Goal: Task Accomplishment & Management: Manage account settings

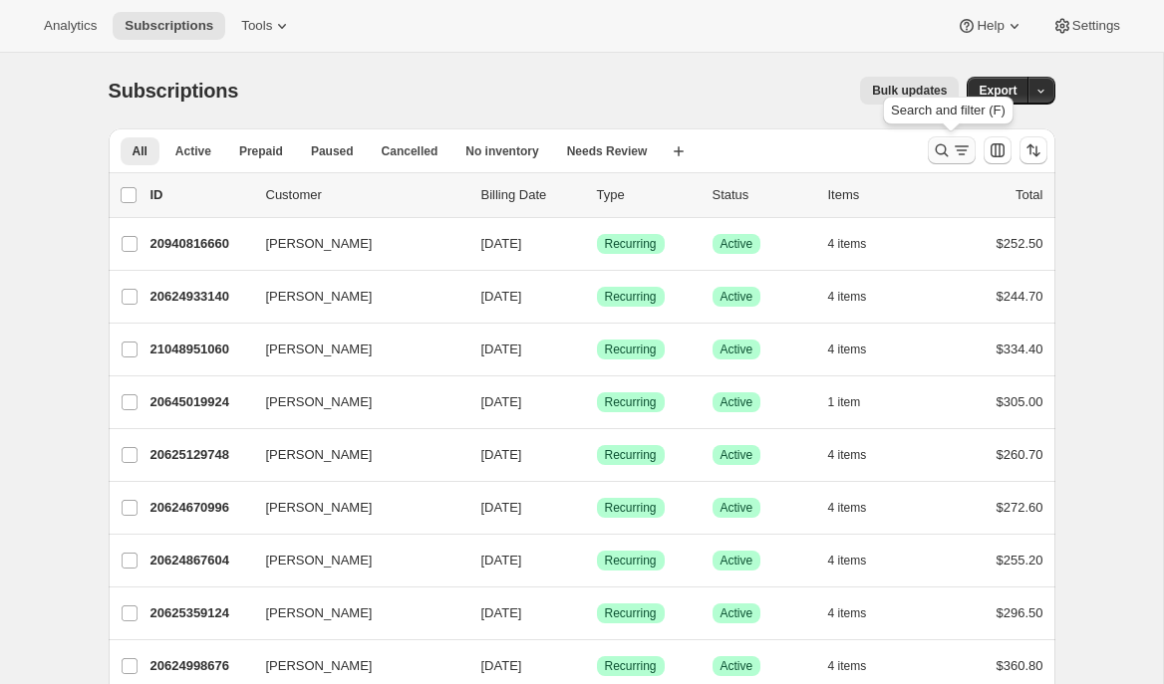
click at [945, 153] on icon "Search and filter results" at bounding box center [942, 150] width 20 height 20
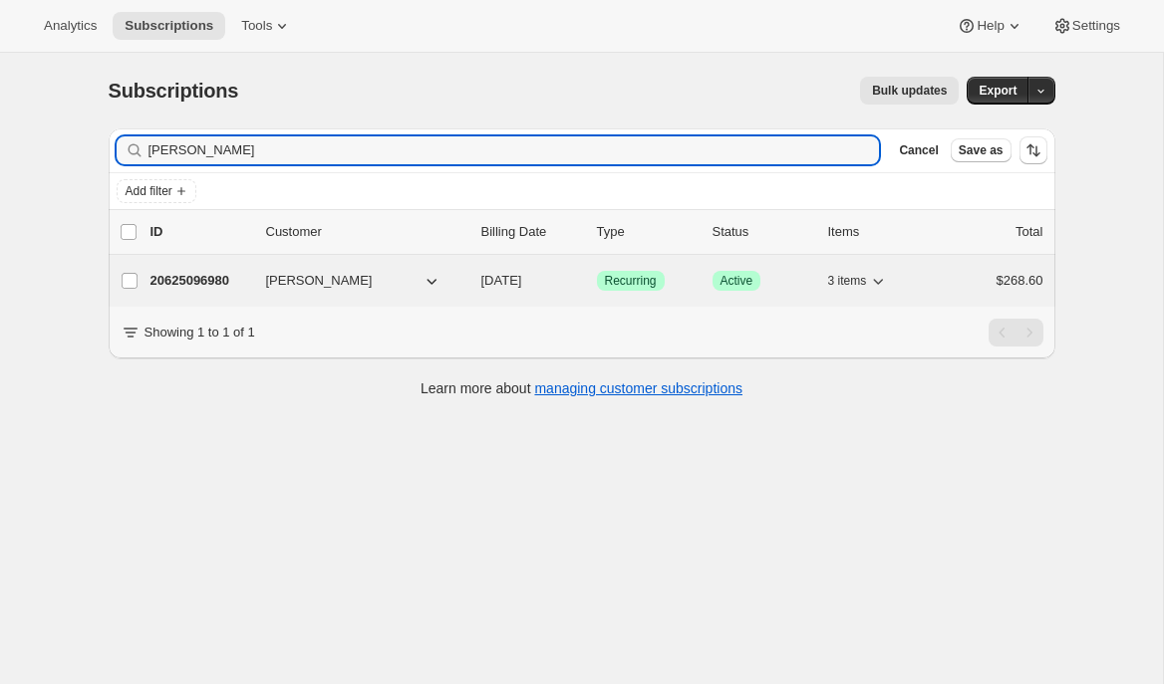
type input "[PERSON_NAME]"
click at [230, 279] on p "20625096980" at bounding box center [200, 281] width 100 height 20
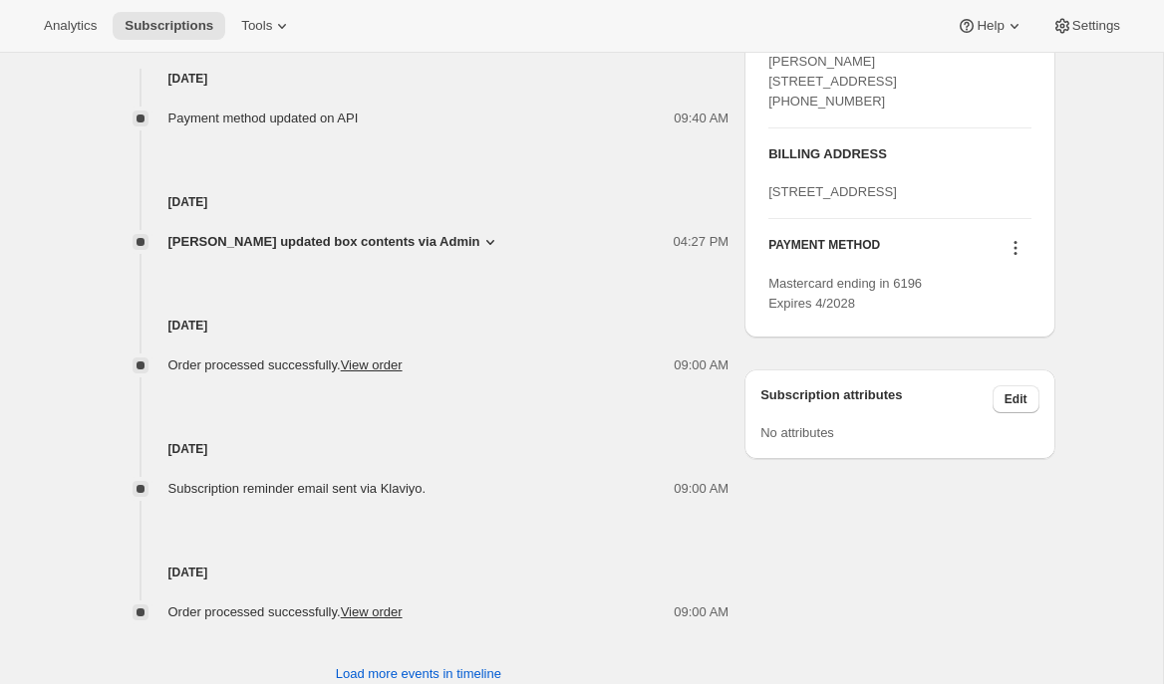
scroll to position [905, 0]
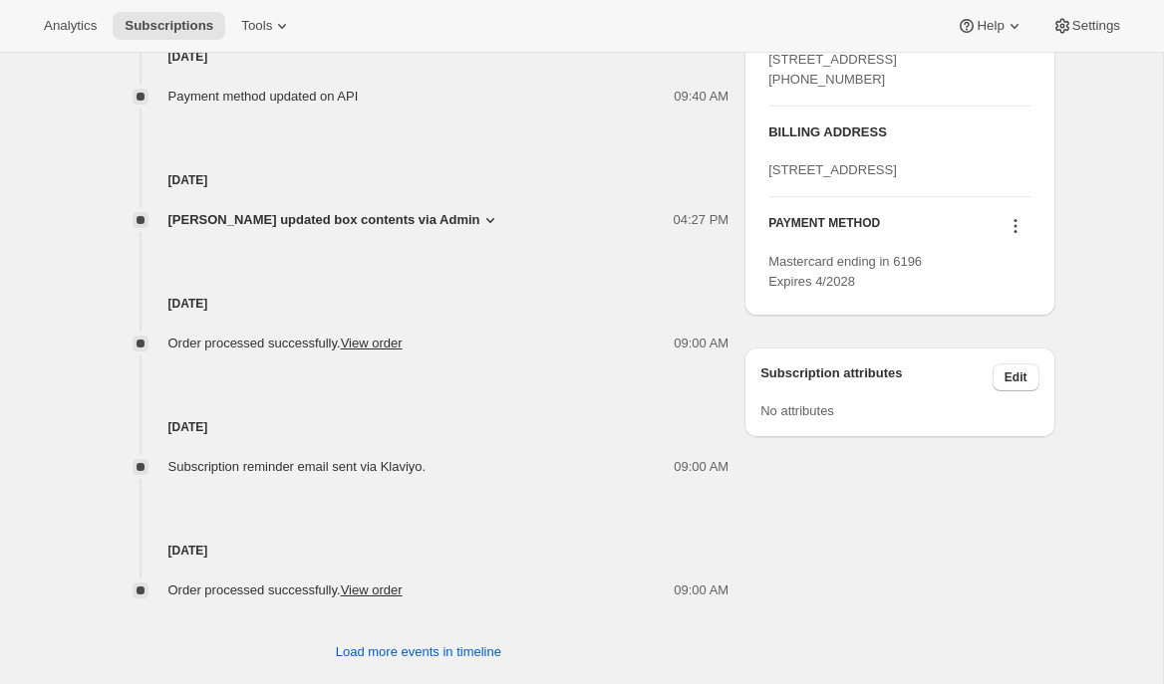
click at [1012, 236] on icon at bounding box center [1015, 226] width 20 height 20
click at [1000, 402] on span "Select payment method" at bounding box center [1008, 397] width 136 height 15
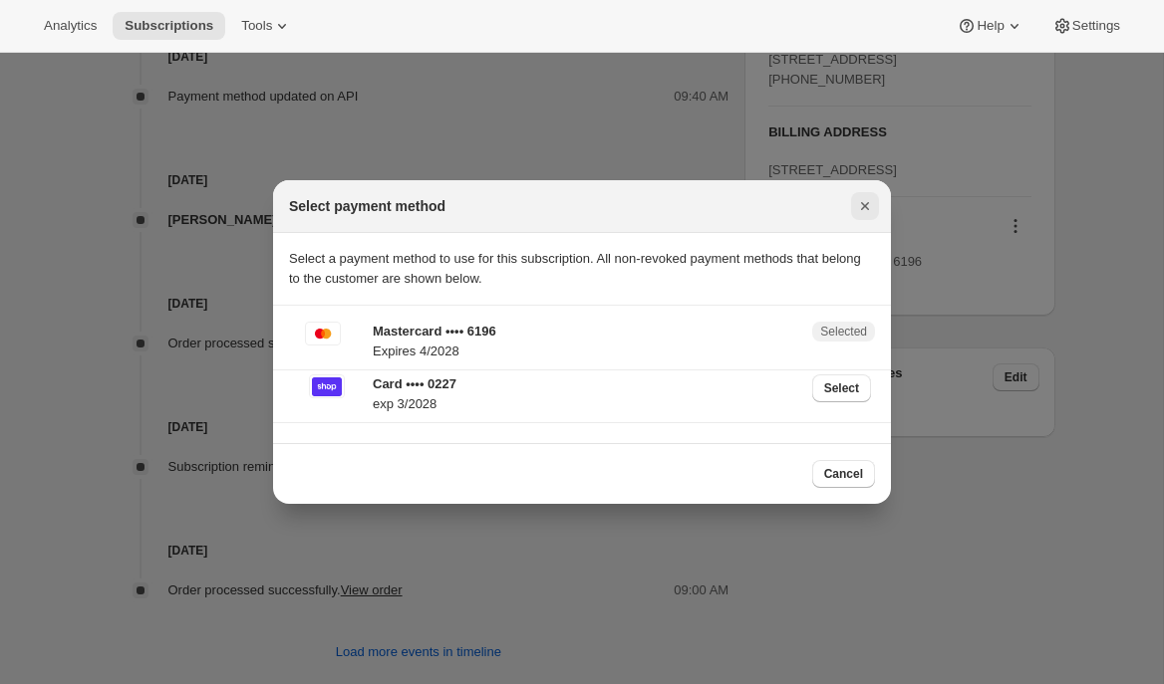
click at [862, 203] on icon "Close" at bounding box center [865, 206] width 8 height 8
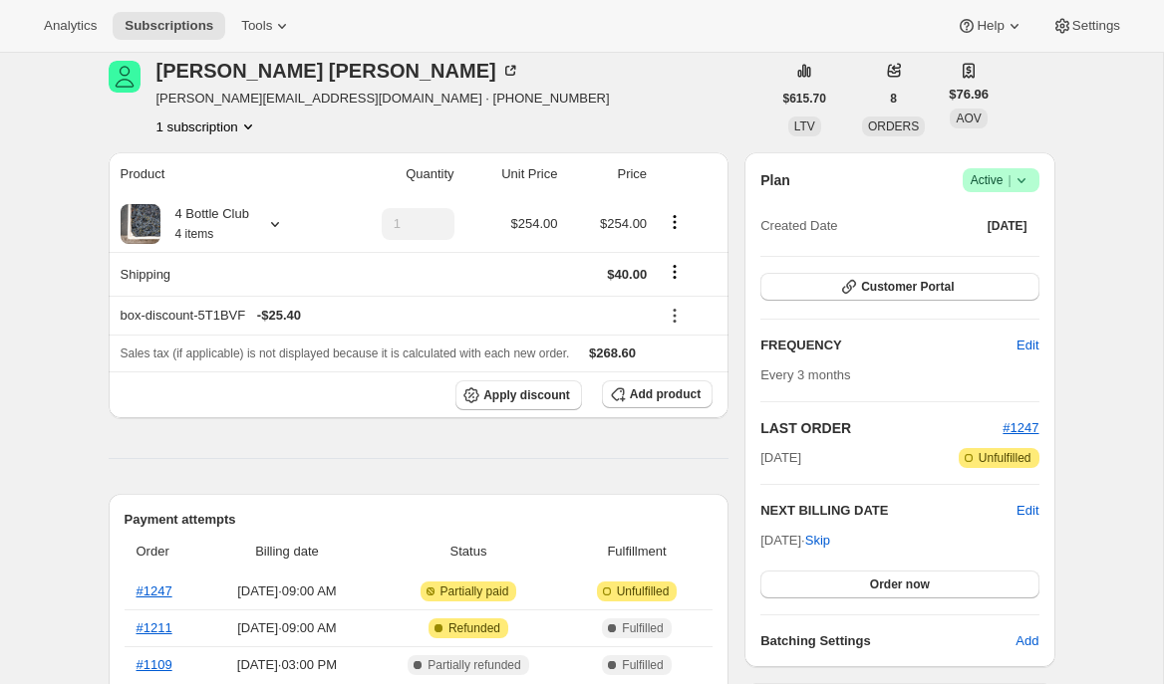
scroll to position [90, 0]
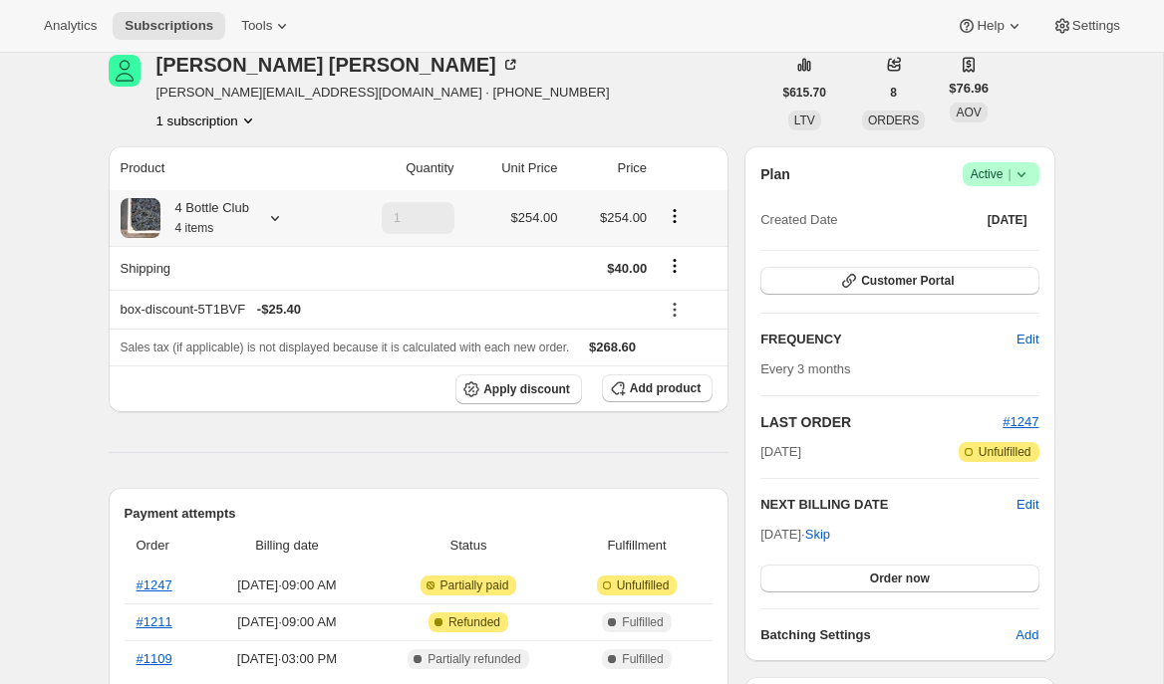
click at [279, 216] on icon at bounding box center [275, 218] width 20 height 20
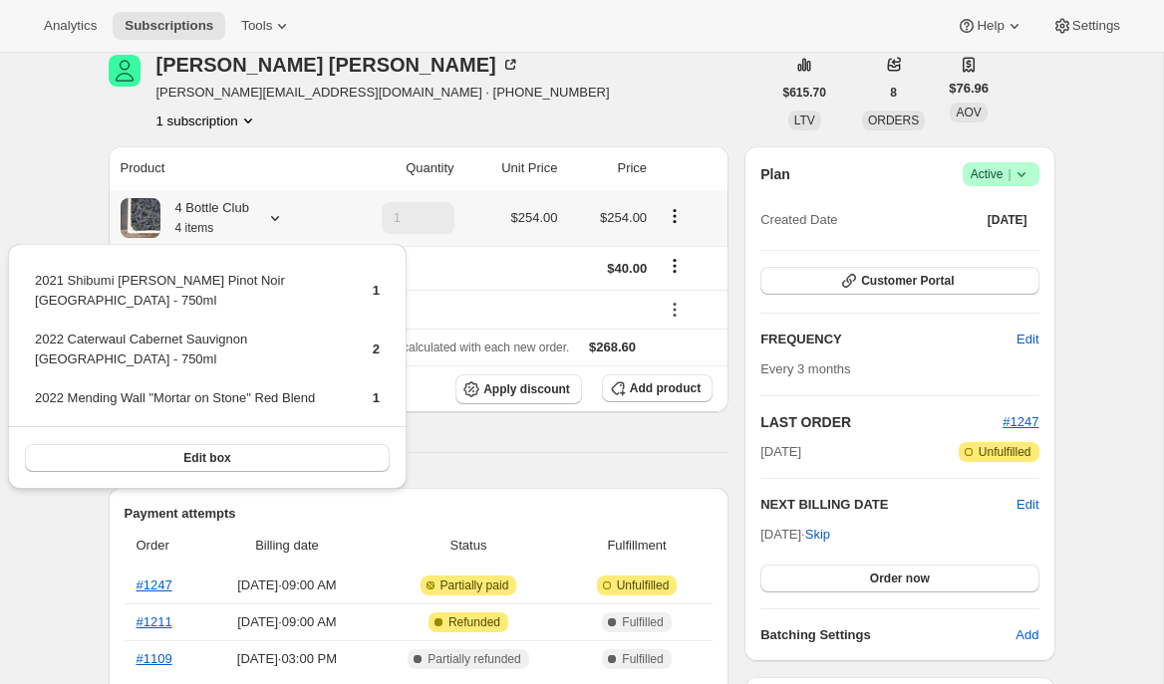
click at [279, 216] on icon at bounding box center [275, 218] width 20 height 20
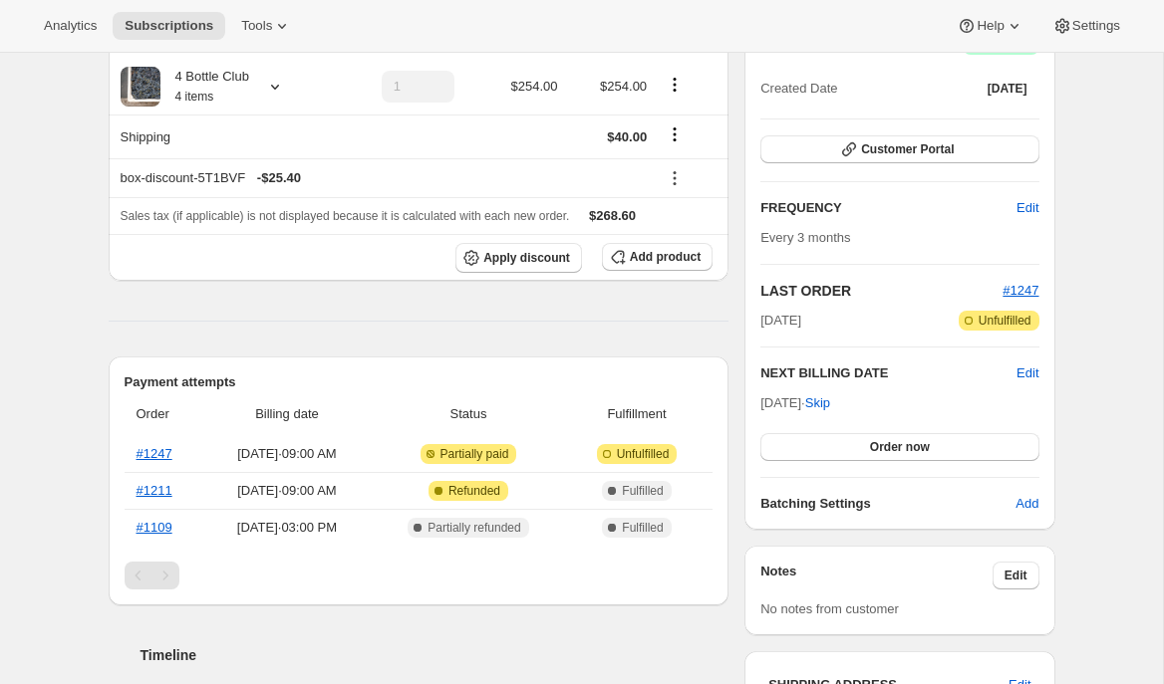
scroll to position [223, 0]
